Goal: Navigation & Orientation: Find specific page/section

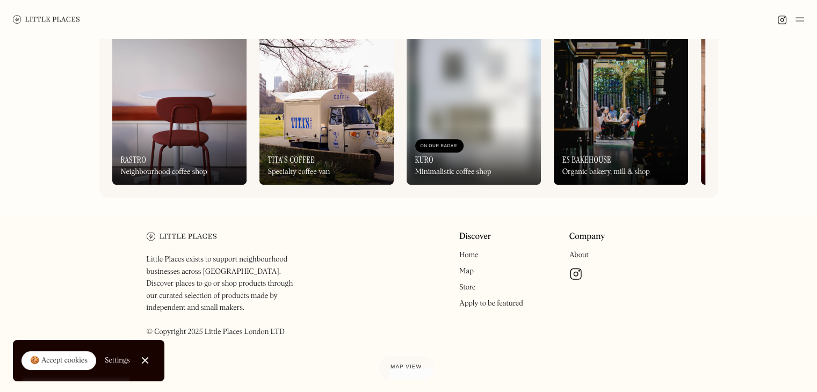
scroll to position [552, 0]
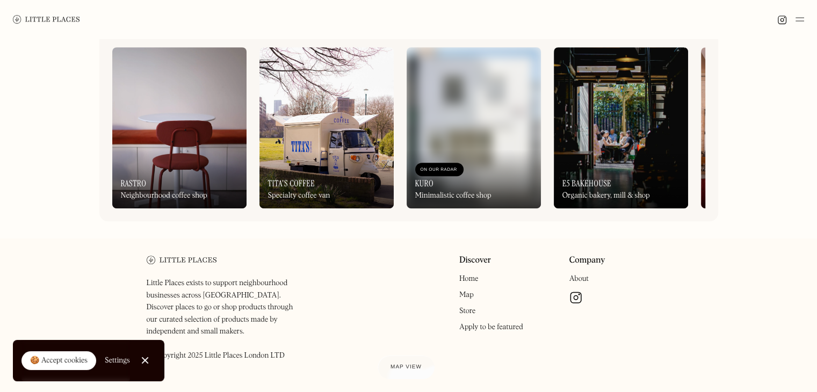
scroll to position [552, 0]
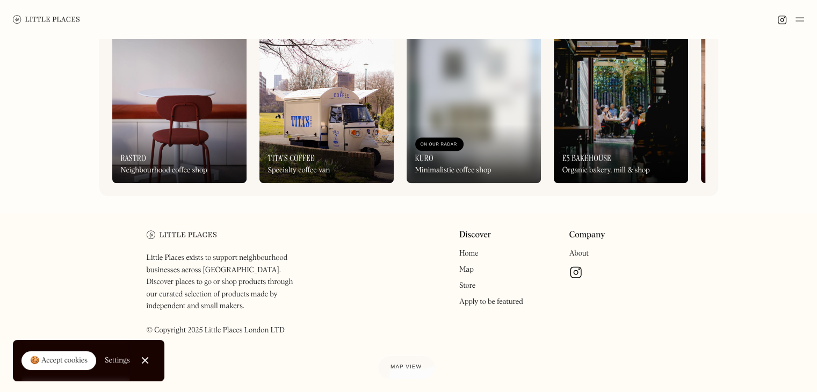
click at [581, 257] on link "About" at bounding box center [579, 254] width 19 height 8
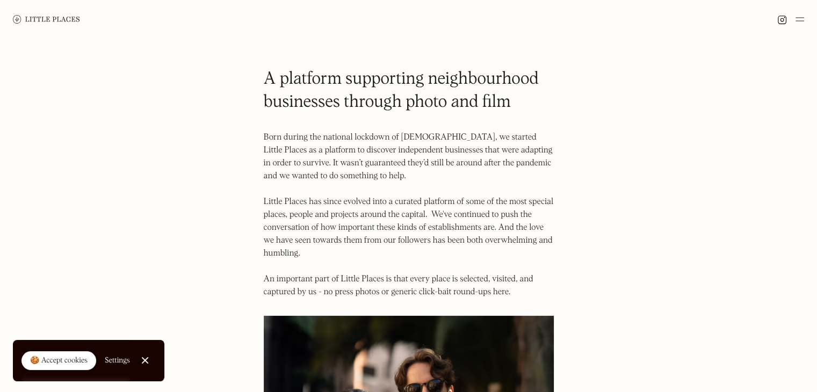
click at [802, 16] on img at bounding box center [800, 19] width 9 height 13
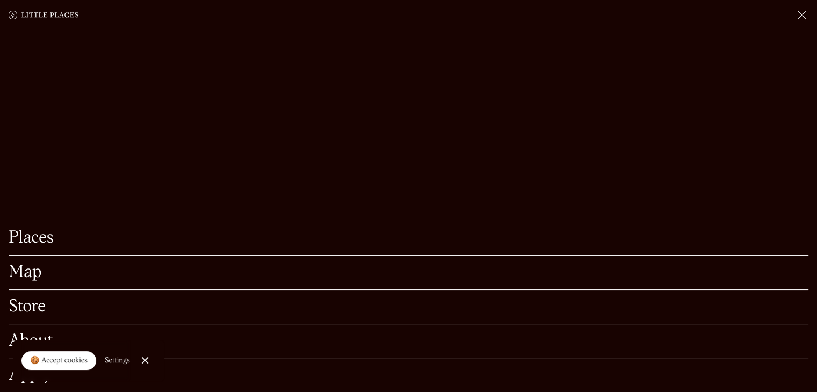
click at [26, 230] on link "Places" at bounding box center [409, 238] width 800 height 17
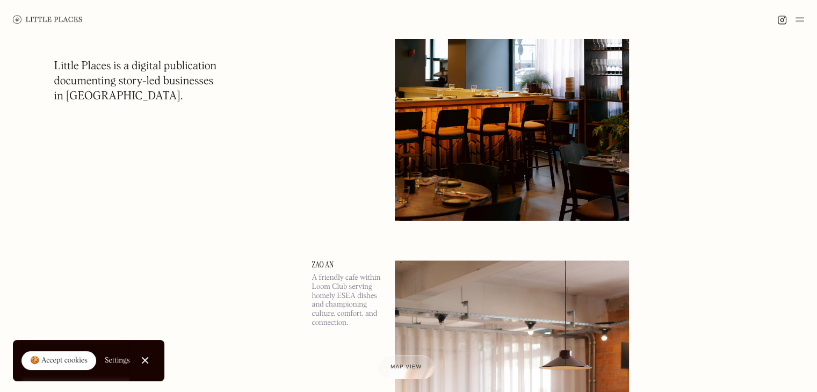
scroll to position [1354, 0]
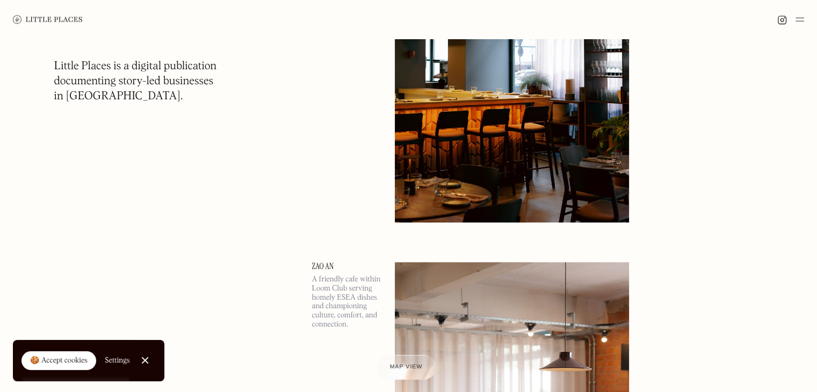
click at [401, 366] on span "Map view" at bounding box center [406, 367] width 33 height 6
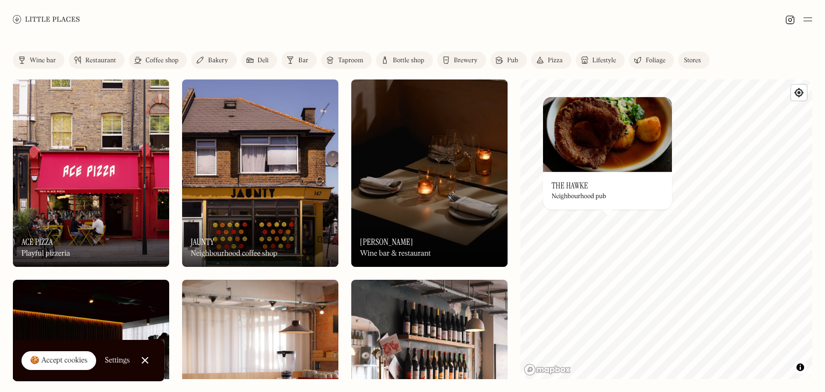
click at [634, 238] on div "© Mapbox © OpenStreetMap Improve this map On Our Radar The Hawke Neighbourhood …" at bounding box center [667, 230] width 292 height 300
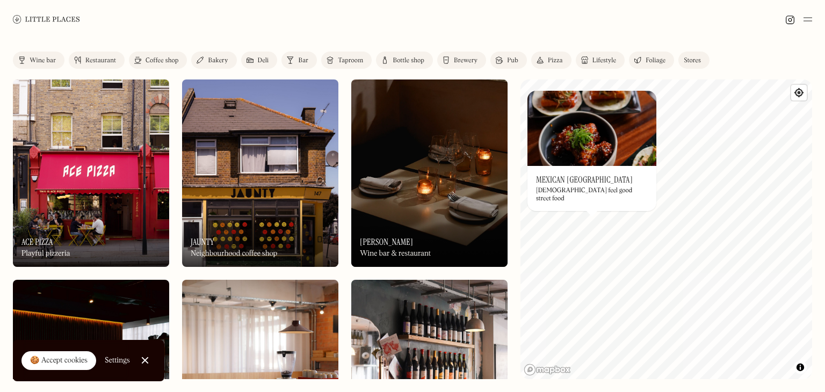
click at [533, 250] on div "© Mapbox © OpenStreetMap Improve this map On Our Radar Mexican Seoul Mexican-Ko…" at bounding box center [667, 230] width 292 height 300
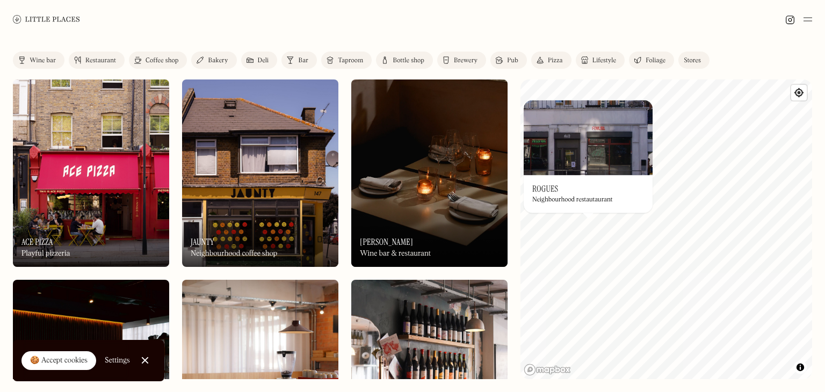
click at [634, 250] on div "© Mapbox © OpenStreetMap Improve this map On Our Radar Rogues Neighbourhood res…" at bounding box center [667, 230] width 292 height 300
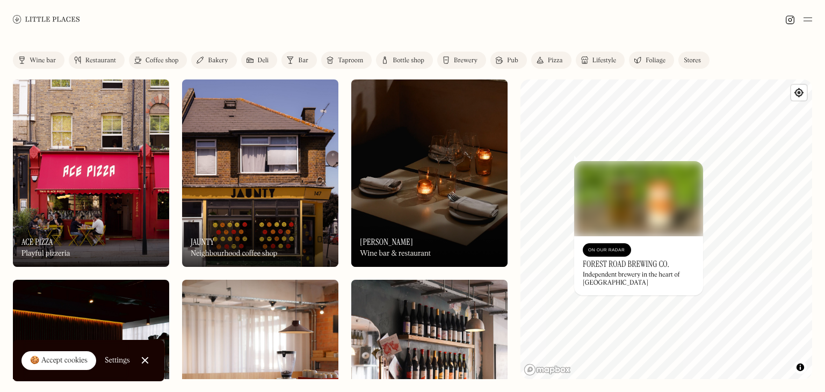
click at [680, 260] on div "© Mapbox © OpenStreetMap Improve this map On Our Radar Forest Road Brewing Co. …" at bounding box center [667, 230] width 292 height 300
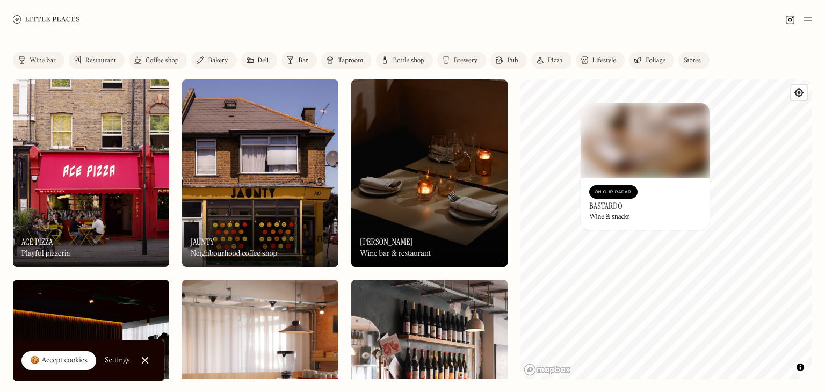
click at [612, 199] on div "© Mapbox © OpenStreetMap Improve this map On Our Radar Bastardo Wine & snacks ×" at bounding box center [667, 230] width 292 height 300
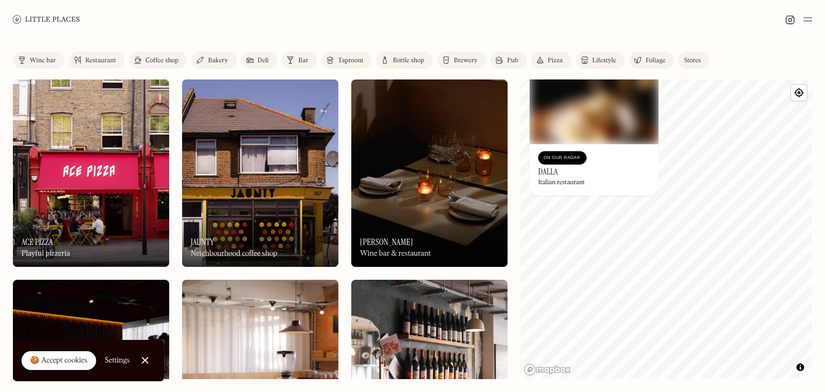
click at [558, 157] on div "On Our Radar" at bounding box center [563, 158] width 38 height 11
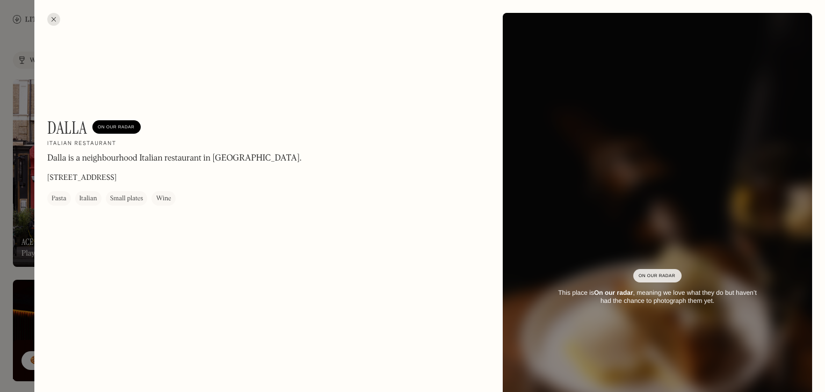
click at [57, 23] on div at bounding box center [53, 19] width 13 height 13
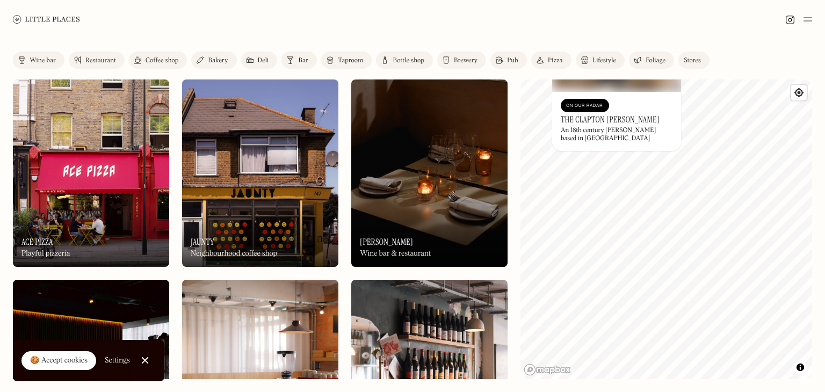
click at [639, 49] on div "Label Wine bar Restaurant Coffee shop Bakery Deli Bar Taproom Bottle shop Brewe…" at bounding box center [412, 216] width 825 height 354
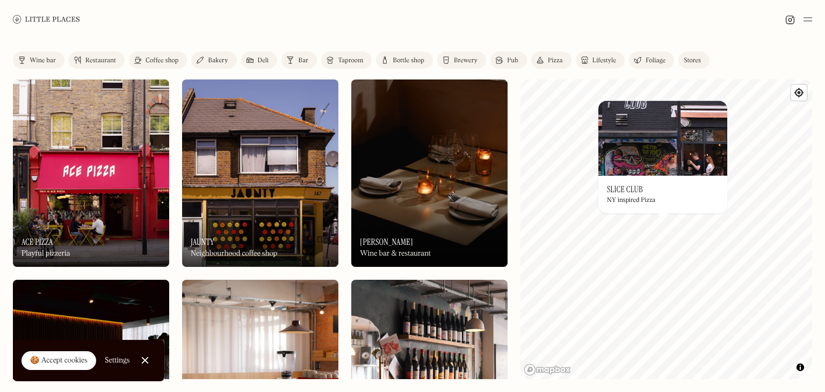
click at [723, 207] on div "On Our Radar Slice Club NY inspired Pizza" at bounding box center [663, 195] width 129 height 38
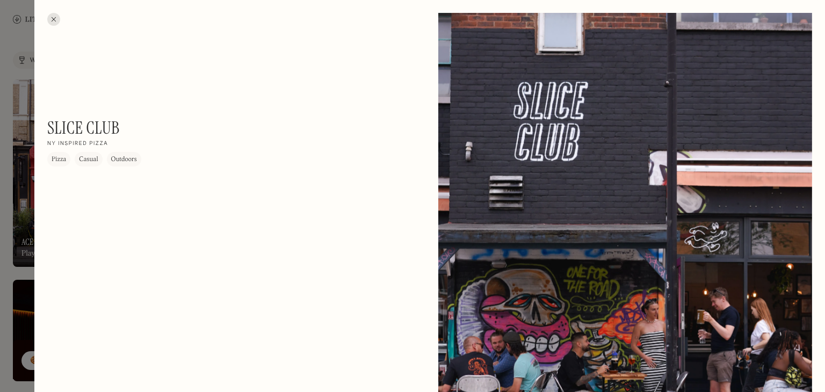
click at [54, 14] on div at bounding box center [53, 19] width 13 height 13
